Goal: Find specific page/section: Find specific page/section

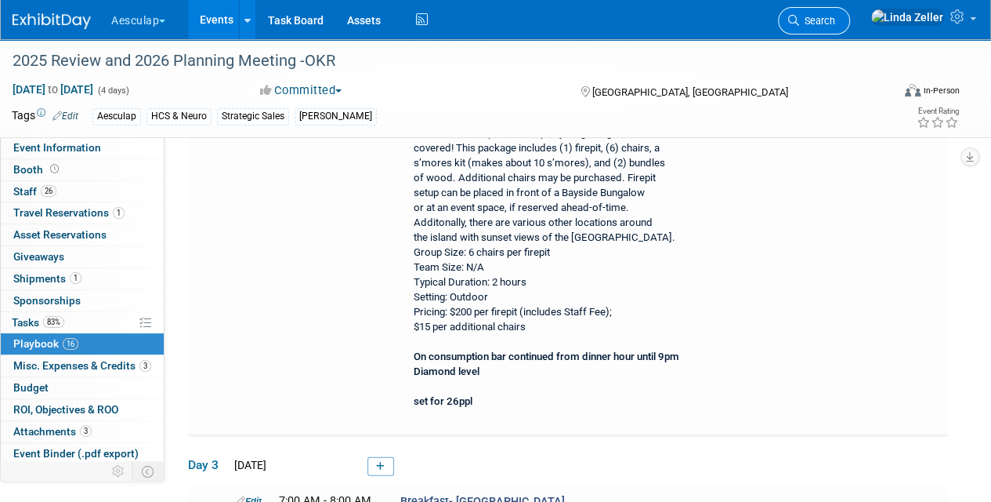
click at [835, 19] on span "Search" at bounding box center [817, 21] width 36 height 12
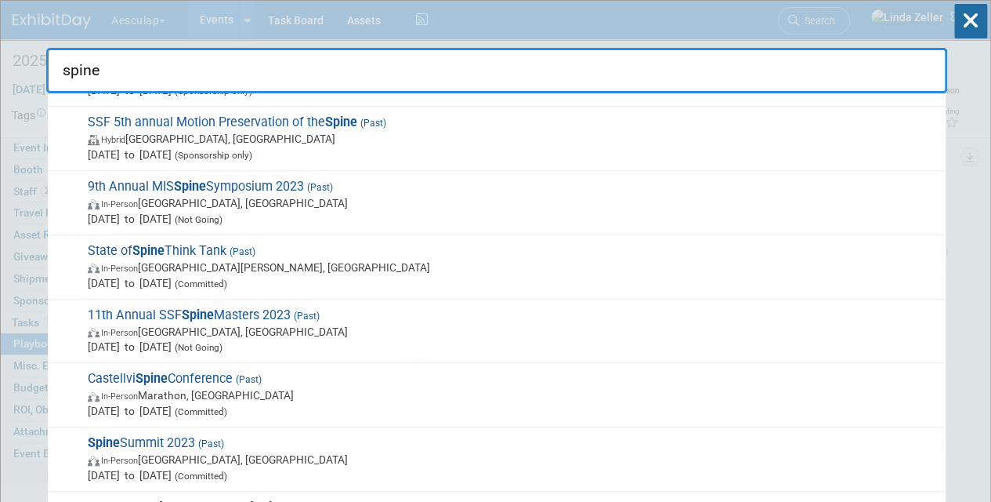
scroll to position [470, 0]
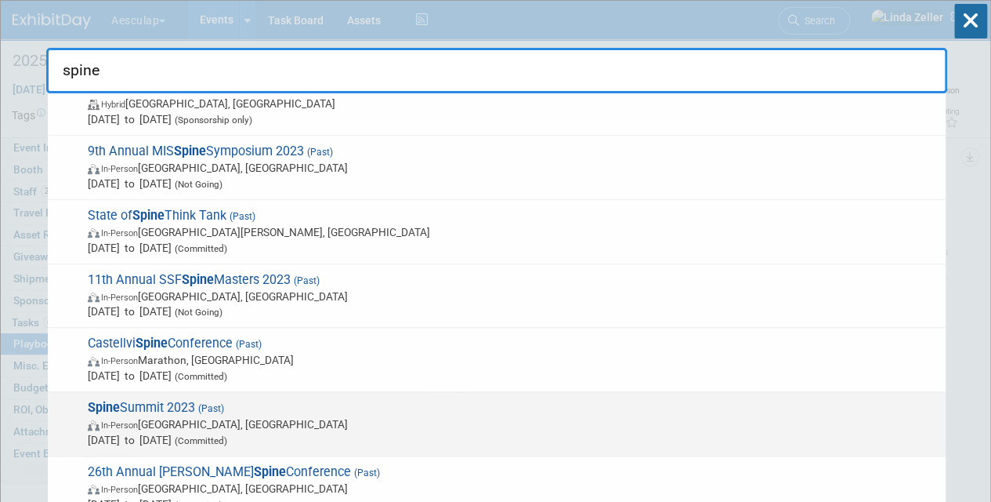
type input "spine"
click at [159, 425] on span "In-Person [GEOGRAPHIC_DATA], [GEOGRAPHIC_DATA]" at bounding box center [513, 424] width 850 height 16
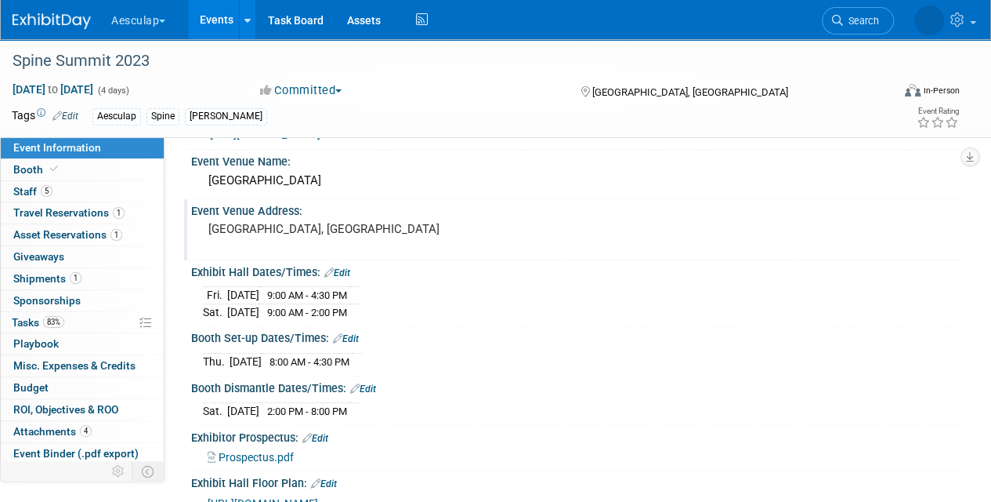
scroll to position [235, 0]
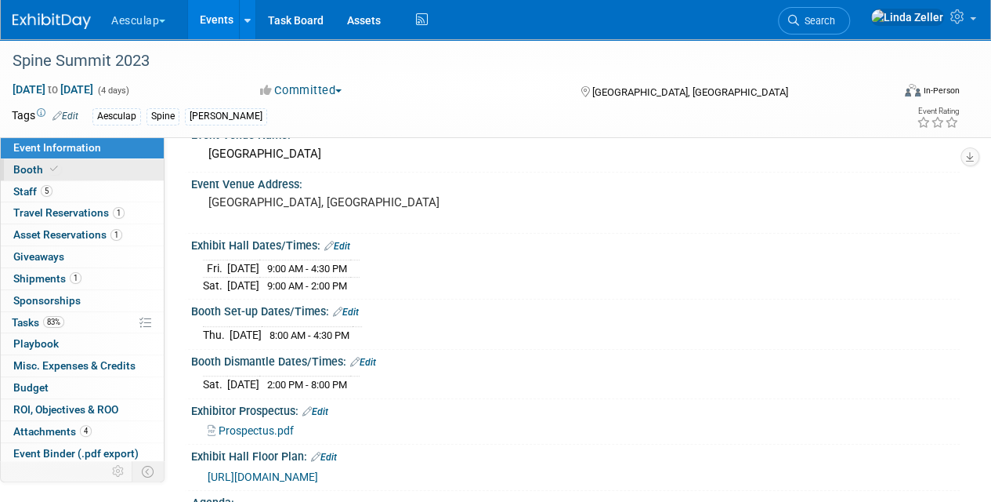
click at [56, 167] on icon at bounding box center [54, 169] width 8 height 9
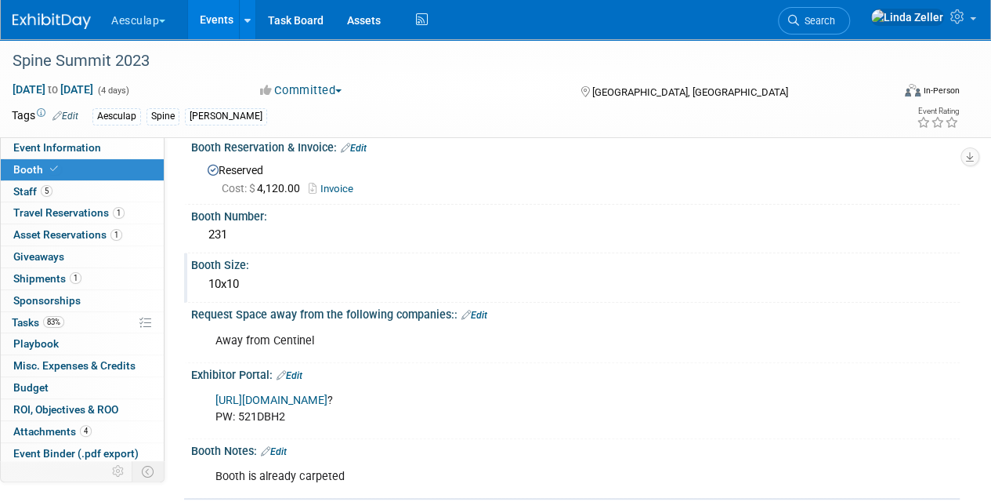
scroll to position [0, 0]
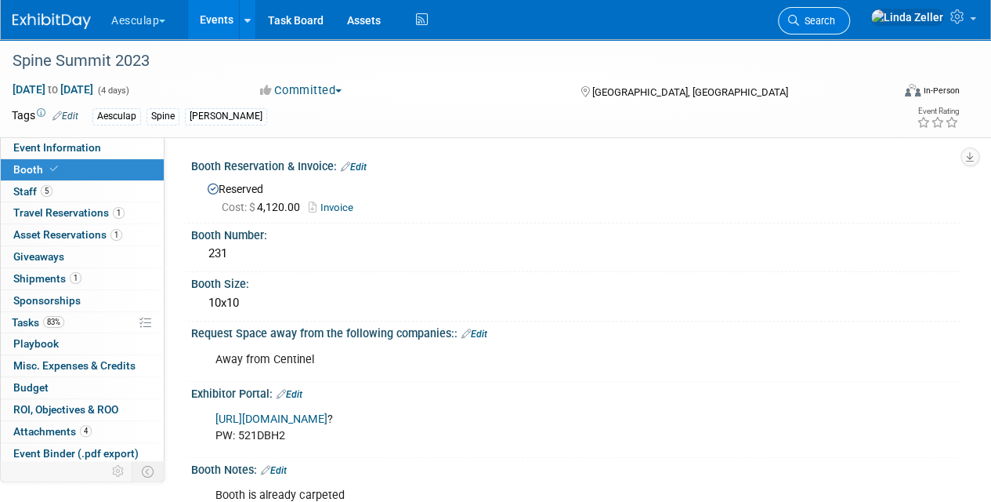
click at [799, 17] on icon at bounding box center [793, 20] width 11 height 11
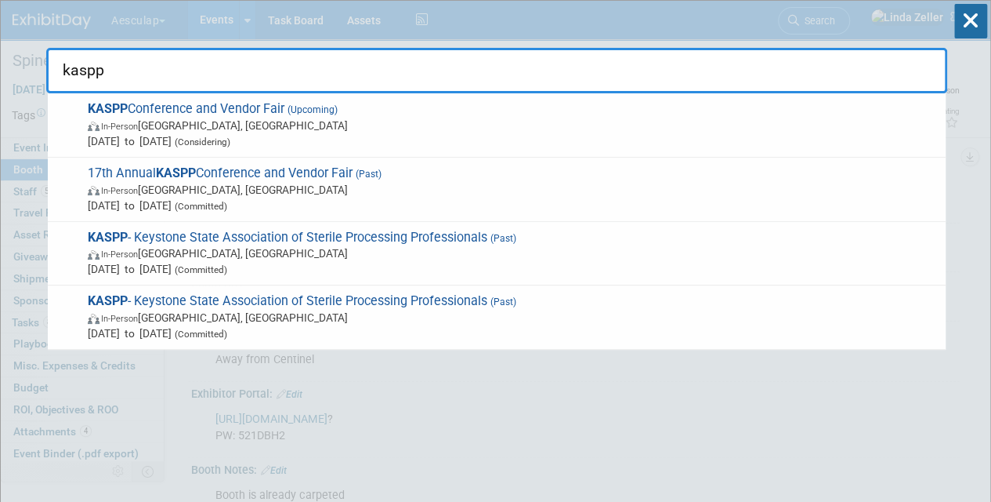
type input "kaspp"
